Goal: Task Accomplishment & Management: Manage account settings

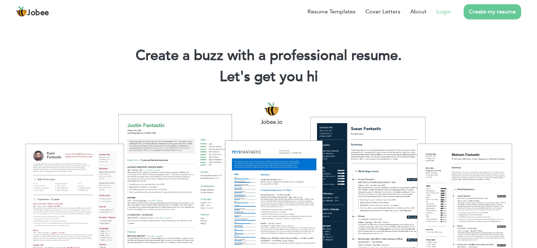
click at [447, 10] on link "Login" at bounding box center [443, 11] width 14 height 8
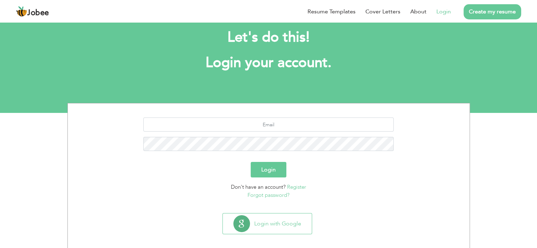
scroll to position [19, 0]
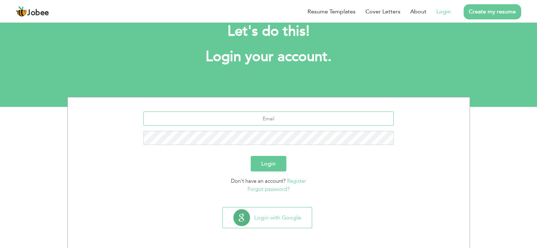
click at [270, 119] on input "text" at bounding box center [268, 119] width 250 height 14
type input "[EMAIL_ADDRESS][DOMAIN_NAME]"
click at [278, 162] on button "Login" at bounding box center [269, 164] width 36 height 16
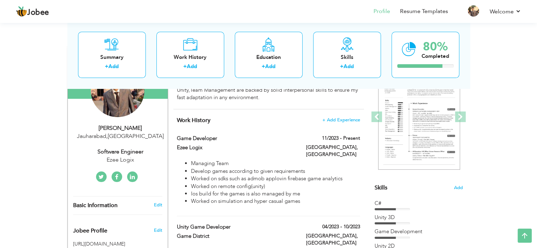
scroll to position [114, 0]
